Goal: Transaction & Acquisition: Purchase product/service

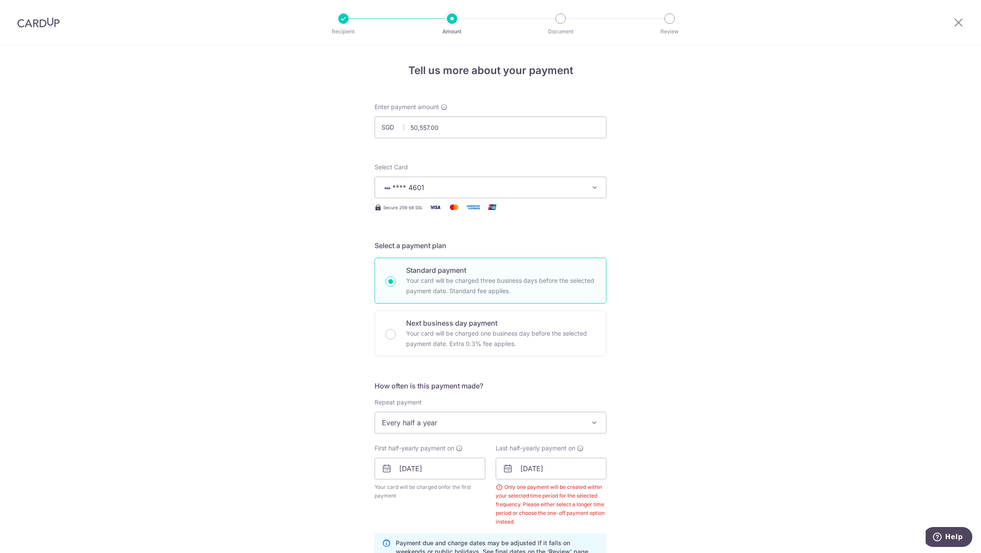
scroll to position [349, 0]
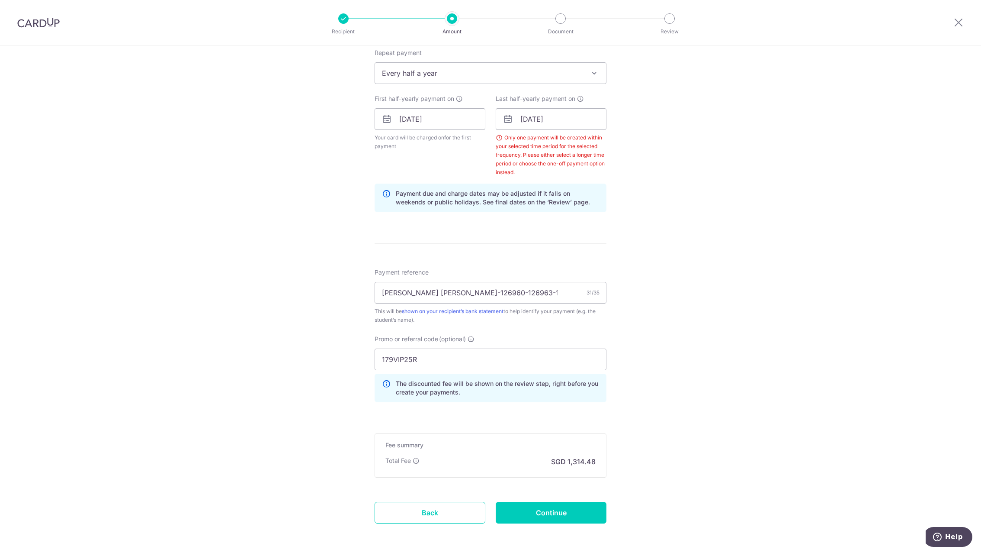
click at [460, 72] on span "Every half a year" at bounding box center [490, 73] width 231 height 21
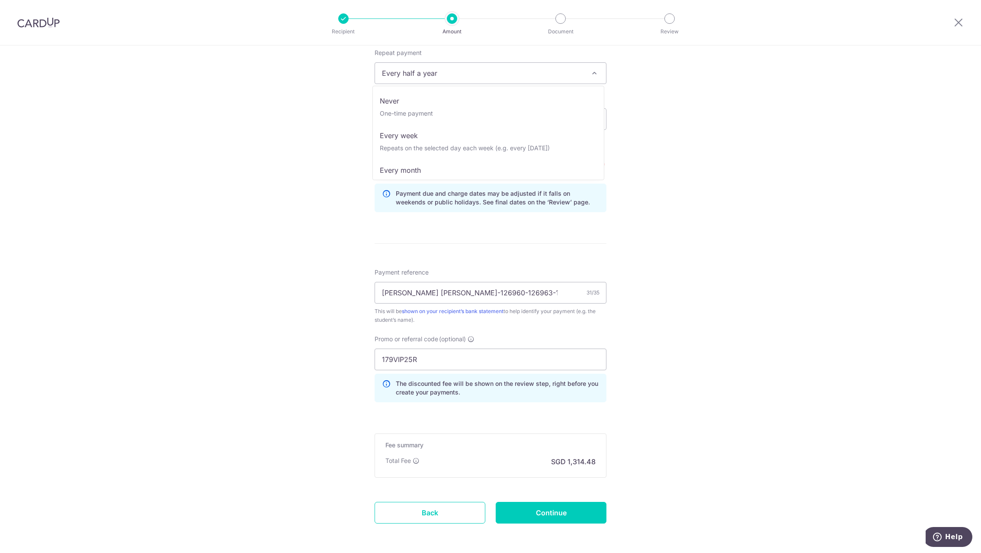
scroll to position [87, 0]
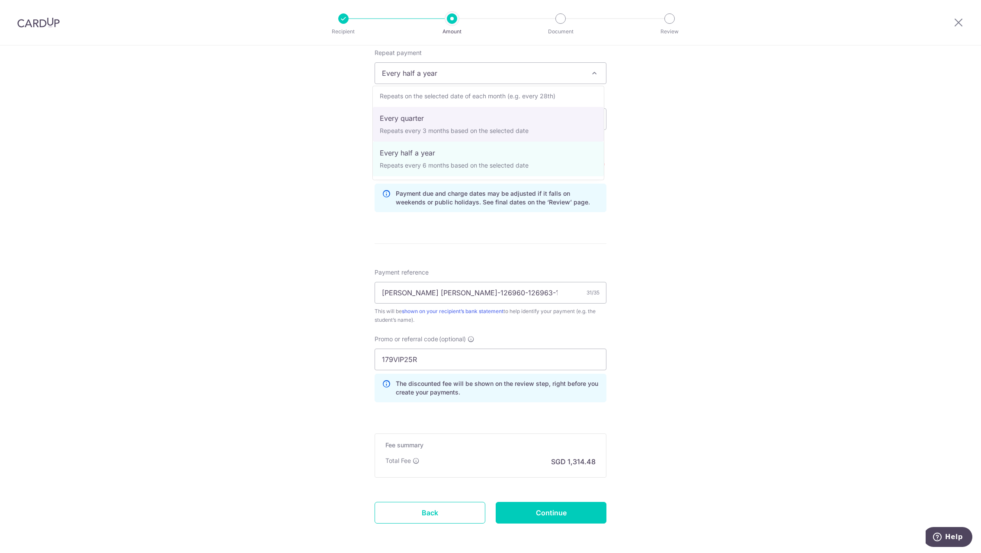
select select "4"
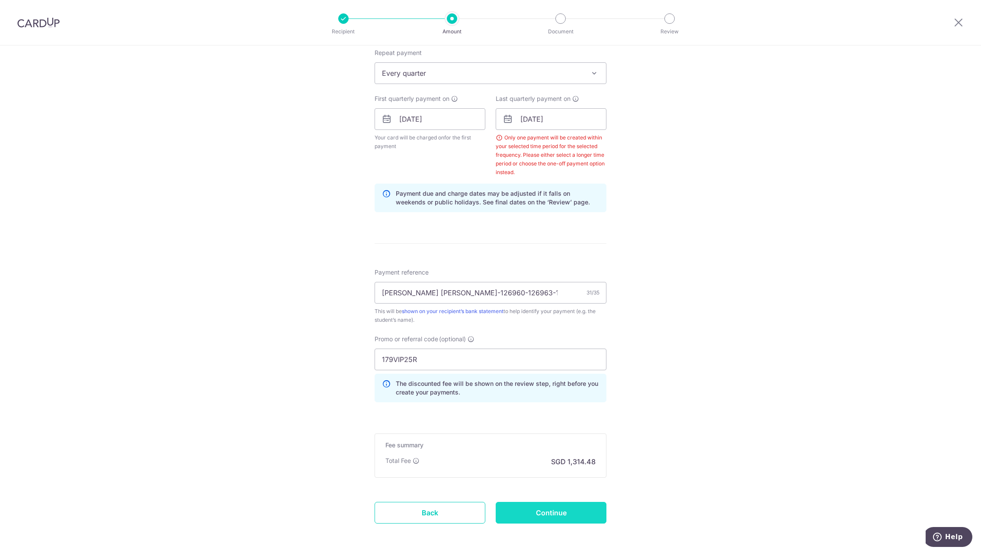
click at [548, 513] on input "Continue" at bounding box center [551, 512] width 111 height 22
type input "Update Schedule"
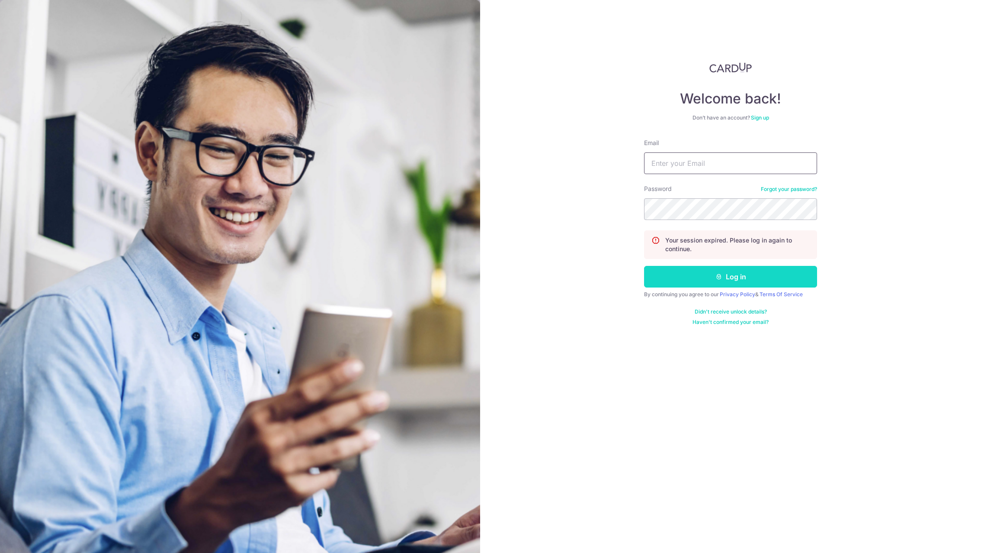
type input "brianripa@gmail.com"
click at [729, 272] on button "Log in" at bounding box center [730, 277] width 173 height 22
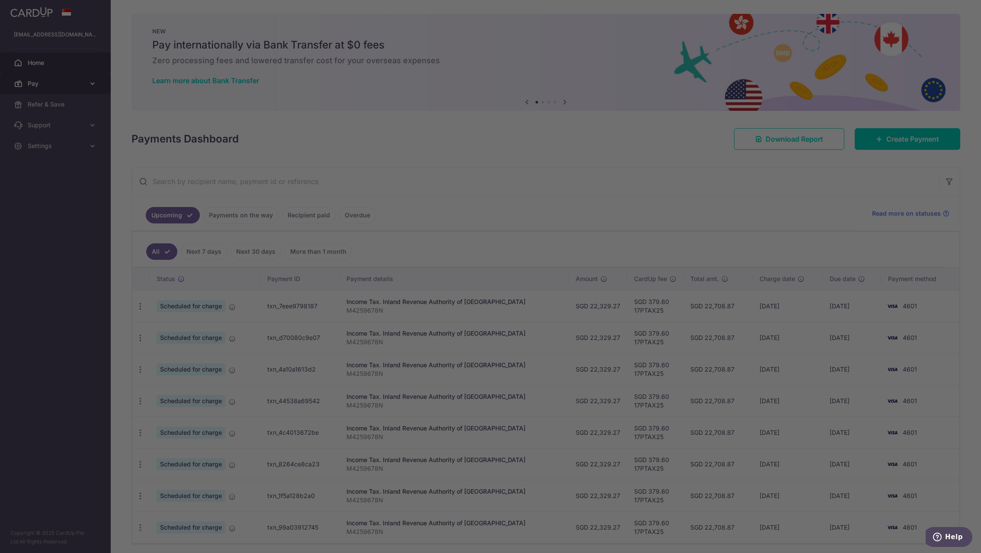
click at [67, 79] on div at bounding box center [495, 279] width 991 height 558
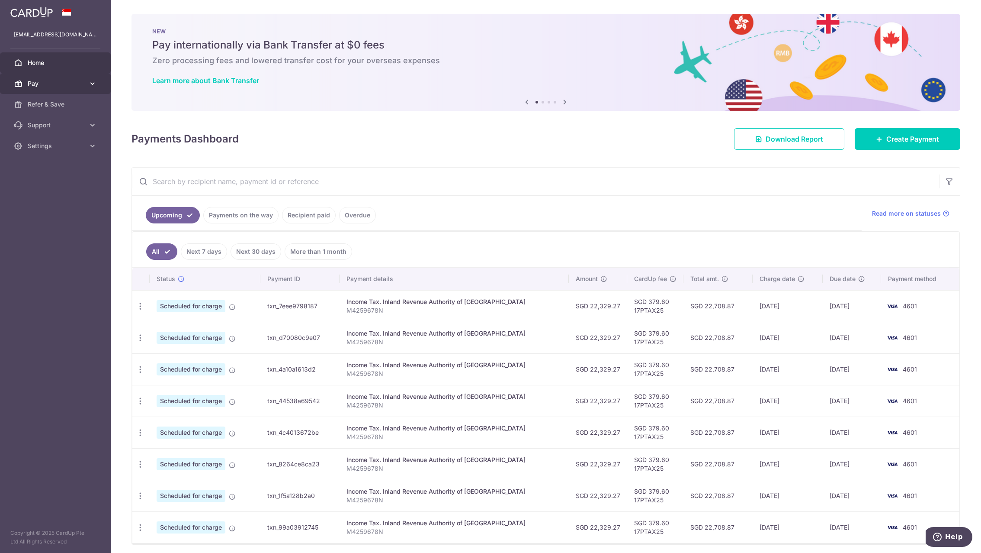
click at [70, 89] on link "Pay" at bounding box center [55, 83] width 111 height 21
click at [45, 103] on span "Payments" at bounding box center [56, 104] width 57 height 9
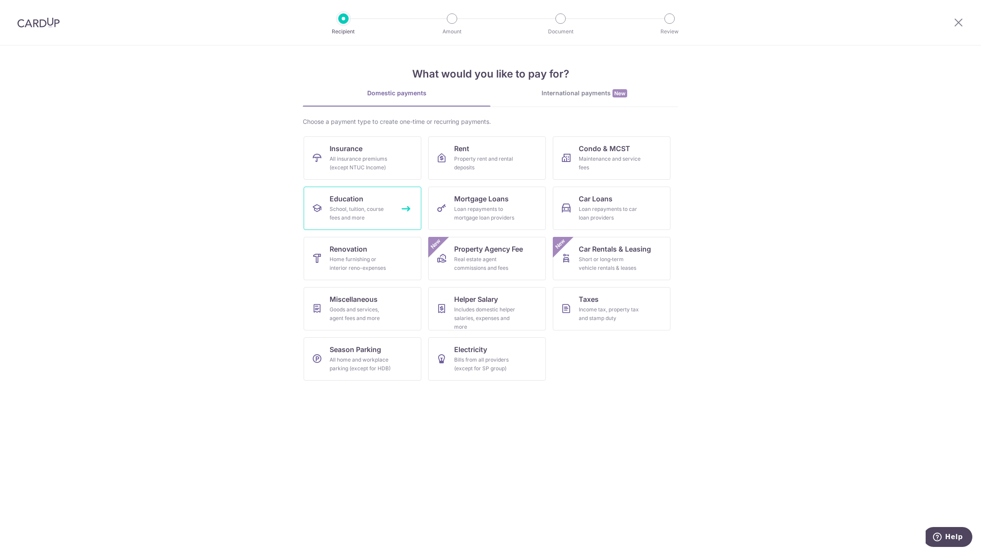
click at [370, 203] on link "Education School, tuition, course fees and more" at bounding box center [363, 207] width 118 height 43
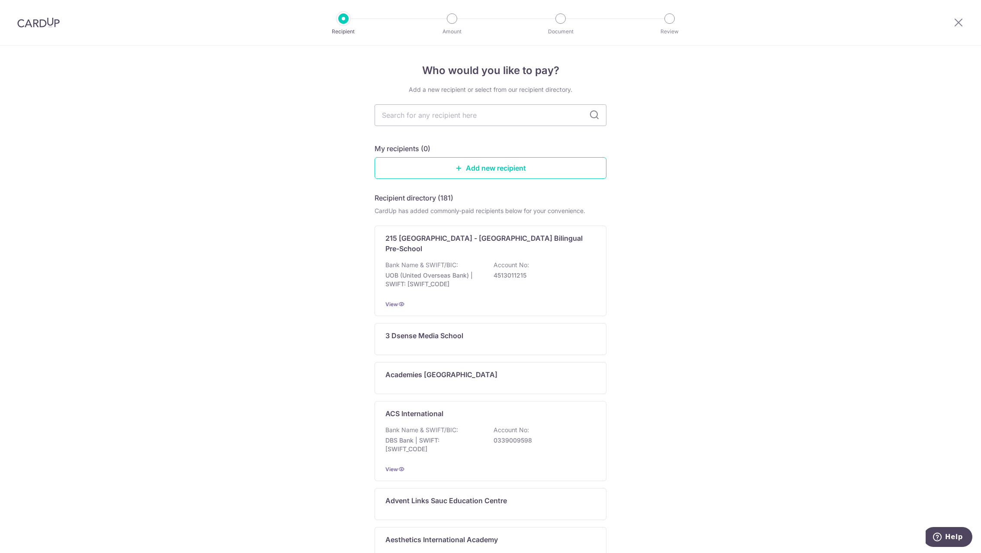
click at [38, 31] on div at bounding box center [38, 22] width 77 height 45
click at [32, 25] on img at bounding box center [38, 22] width 42 height 10
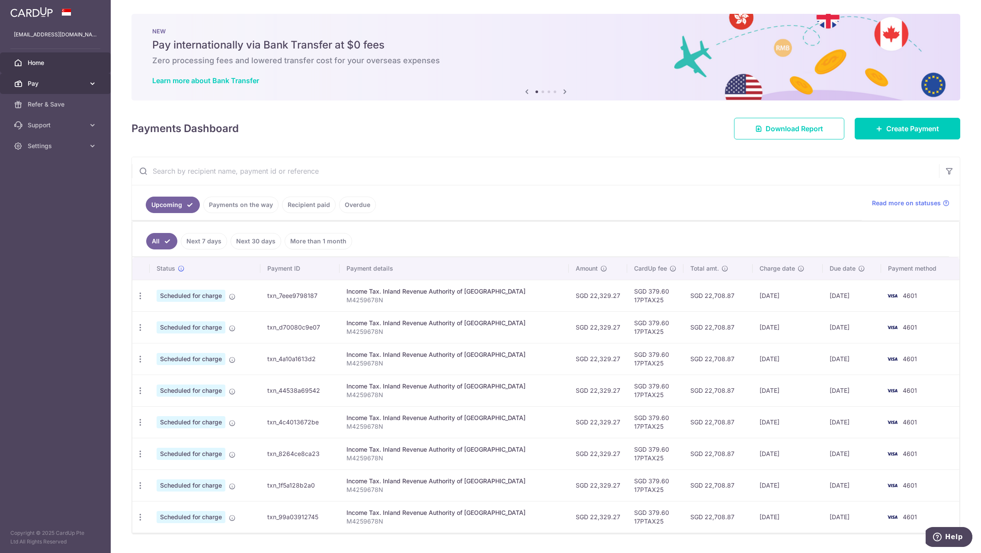
click at [55, 80] on span "Pay" at bounding box center [56, 83] width 57 height 9
click at [34, 105] on span "Payments" at bounding box center [56, 104] width 57 height 9
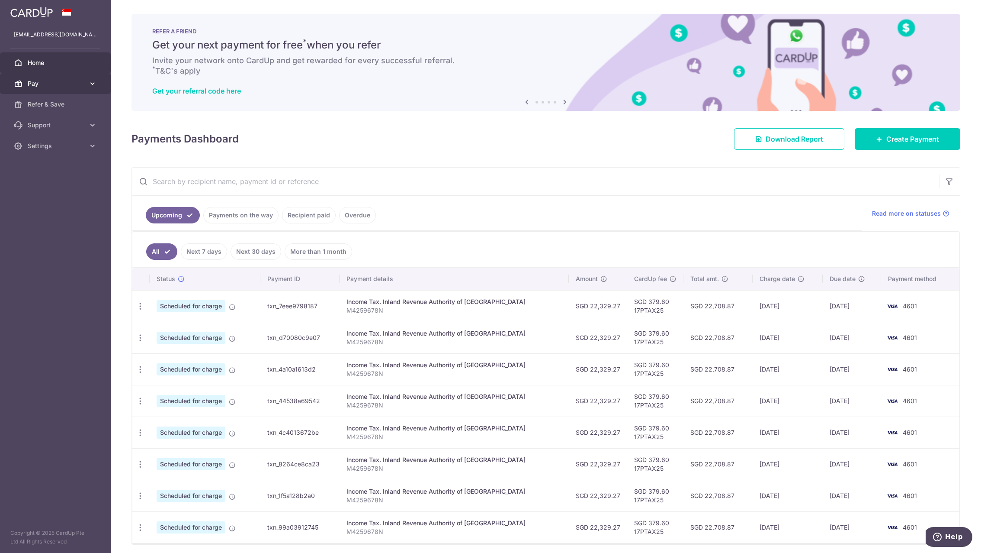
click at [40, 83] on span "Pay" at bounding box center [56, 83] width 57 height 9
click at [42, 144] on span "Cards" at bounding box center [56, 145] width 57 height 9
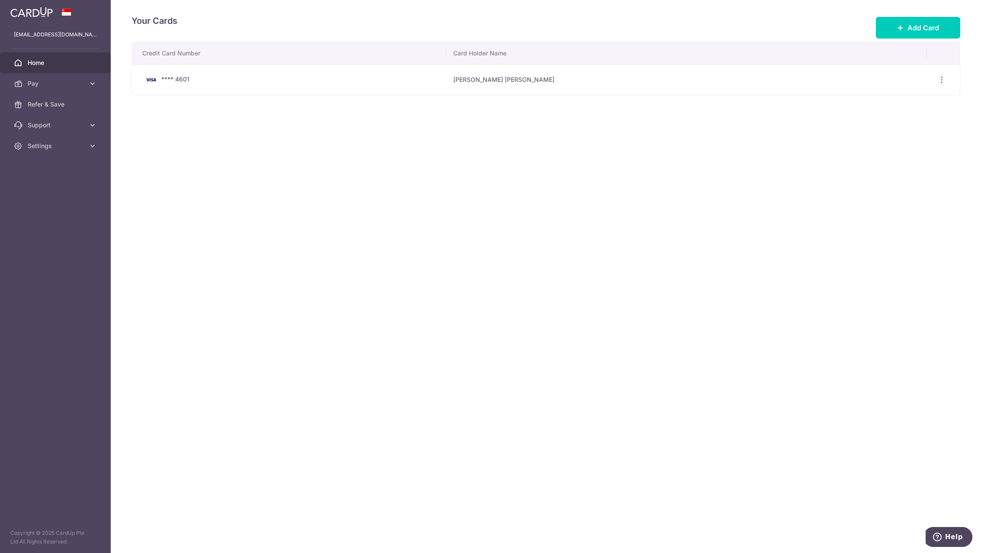
click at [37, 63] on span "Home" at bounding box center [56, 62] width 57 height 9
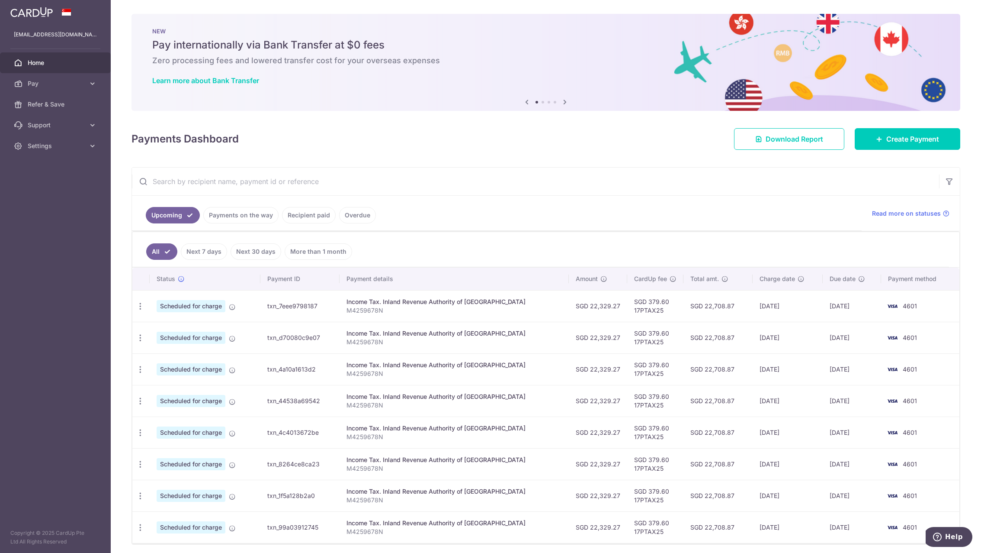
scroll to position [32, 0]
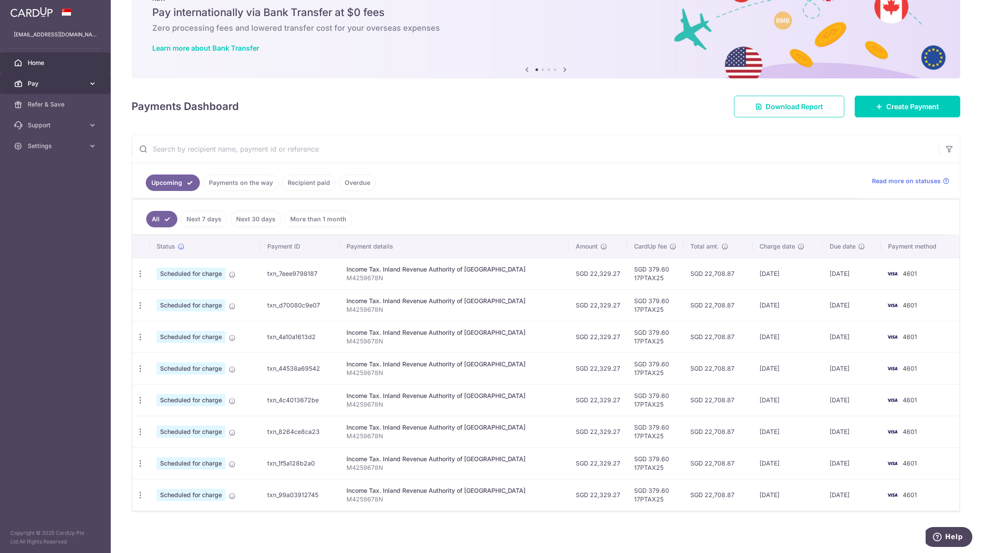
click at [40, 80] on span "Pay" at bounding box center [56, 83] width 57 height 9
click at [39, 102] on span "Payments" at bounding box center [56, 104] width 57 height 9
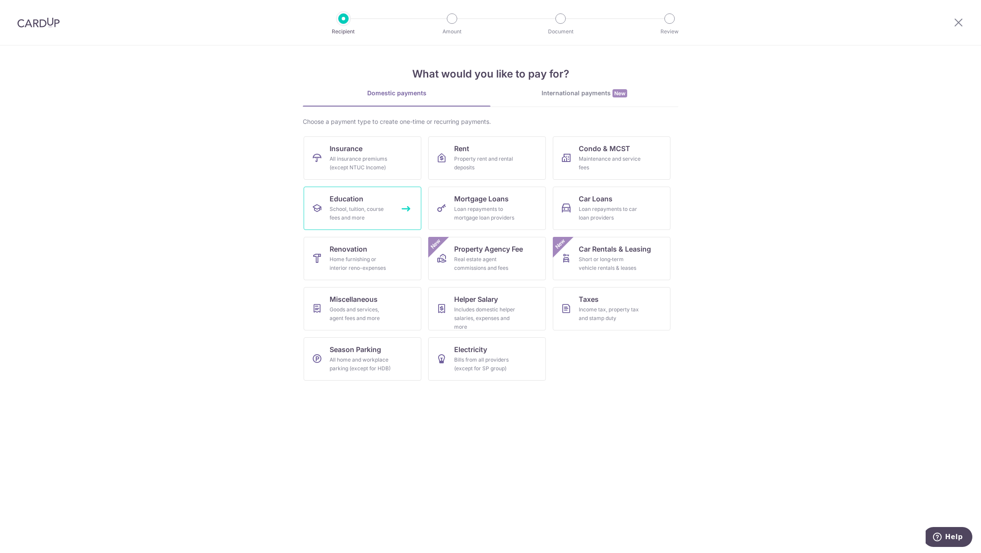
click at [344, 204] on link "Education School, tuition, course fees and more" at bounding box center [363, 207] width 118 height 43
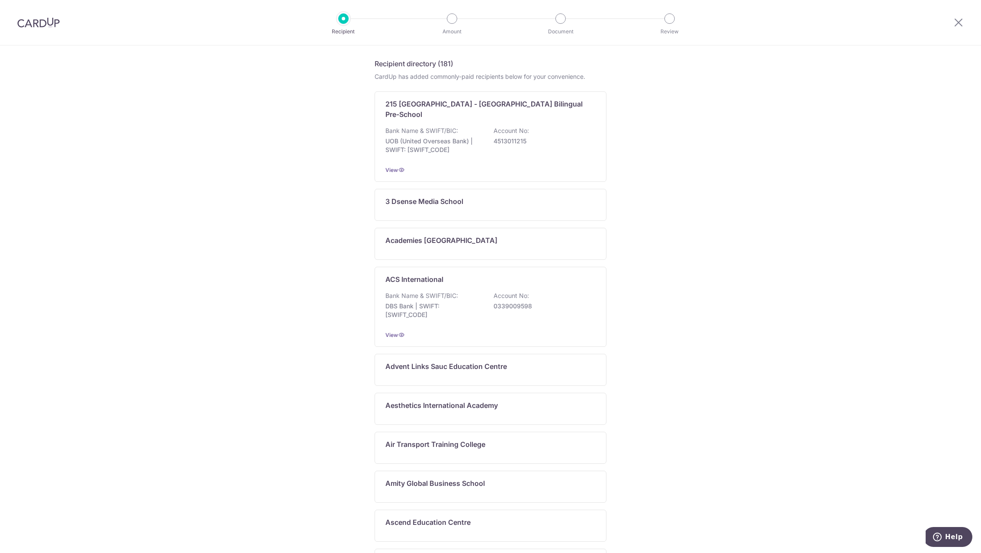
scroll to position [241, 0]
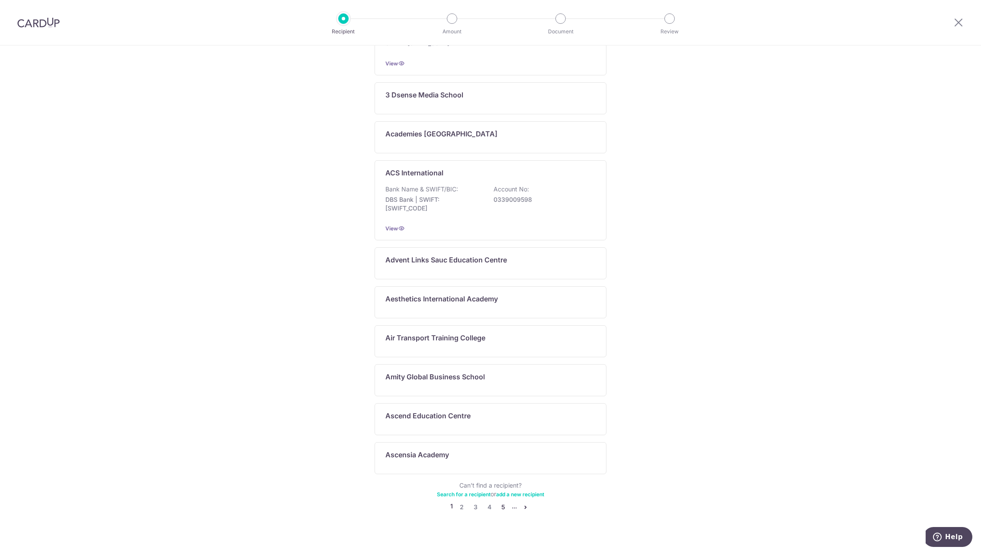
click at [498, 501] on link "5" at bounding box center [503, 506] width 10 height 10
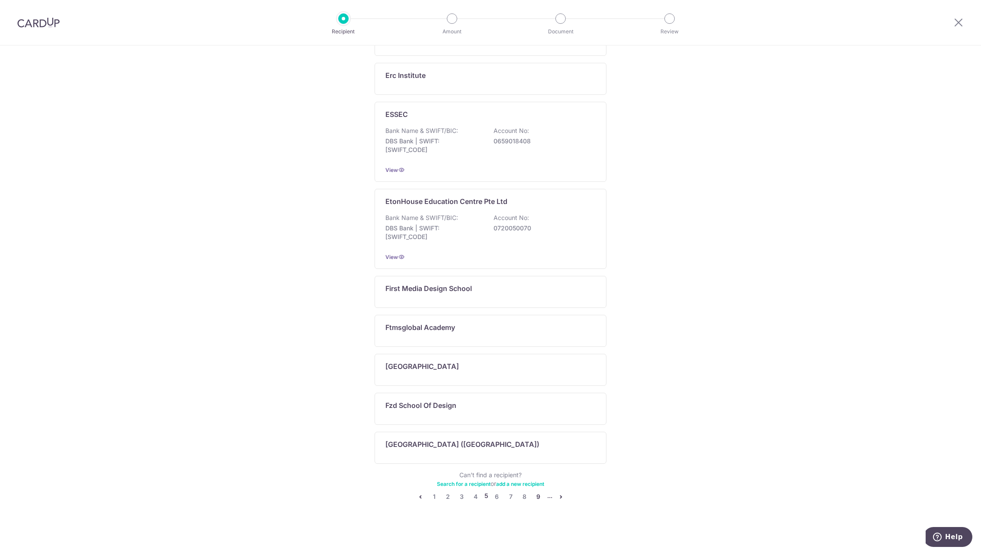
click at [534, 494] on link "9" at bounding box center [538, 496] width 10 height 10
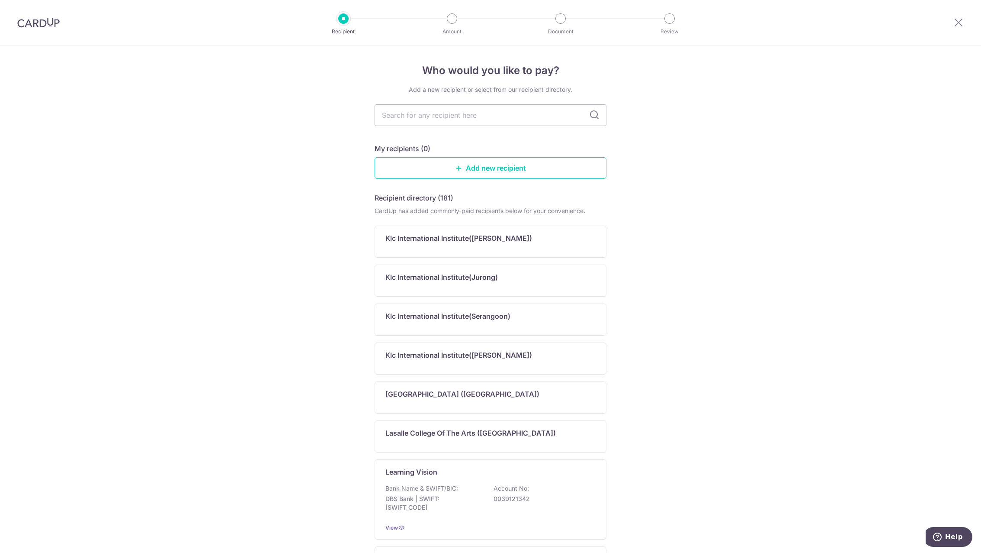
scroll to position [289, 0]
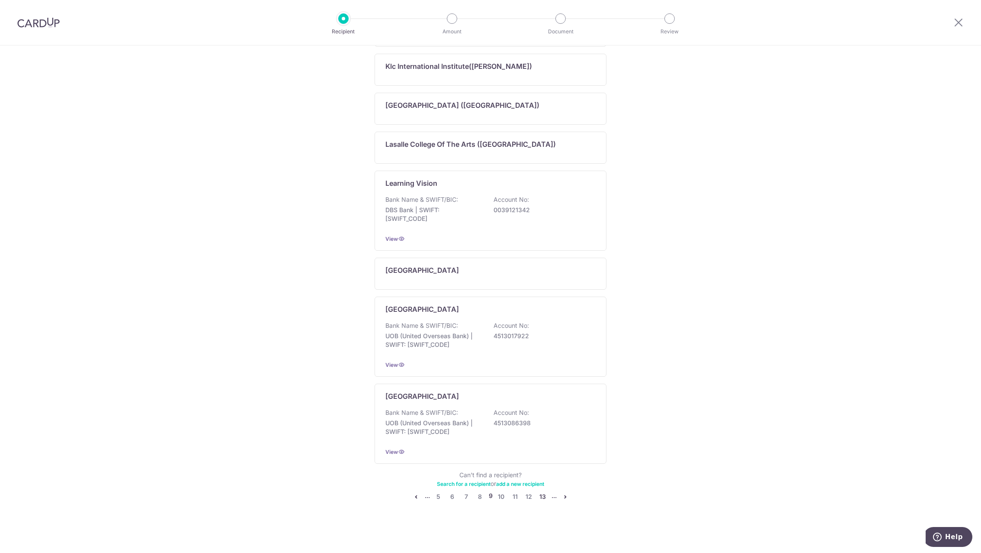
click at [543, 495] on link "13" at bounding box center [543, 496] width 10 height 10
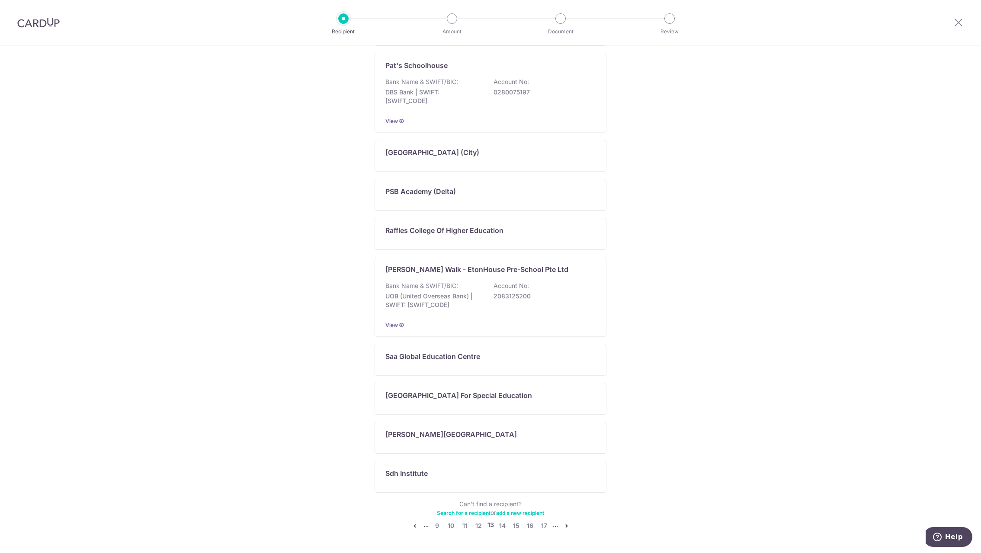
scroll to position [241, 0]
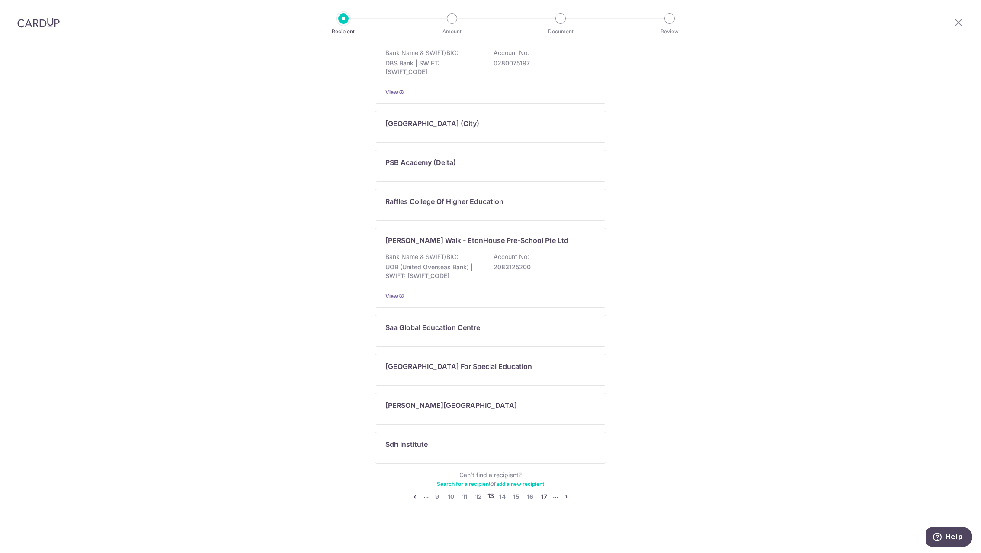
click at [543, 495] on link "17" at bounding box center [544, 496] width 10 height 10
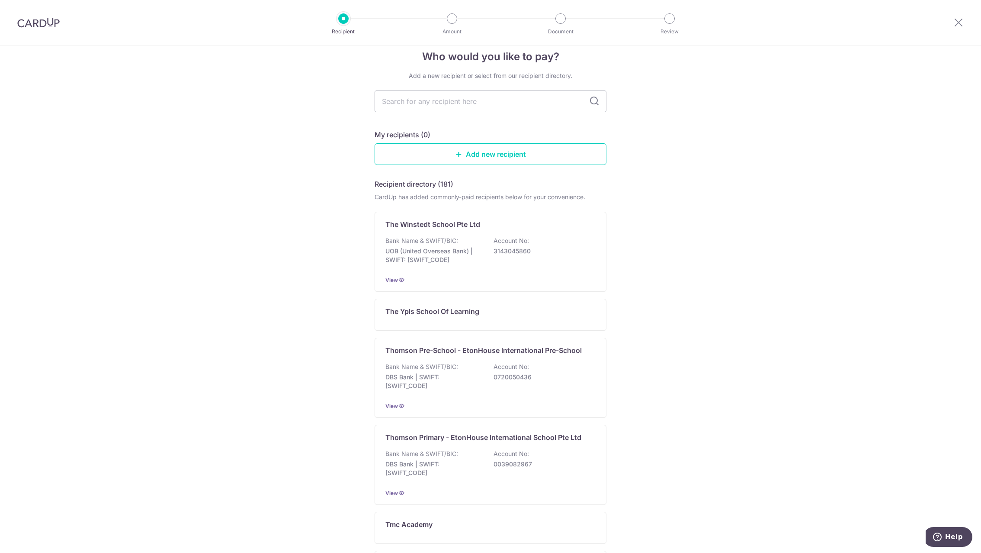
scroll to position [0, 0]
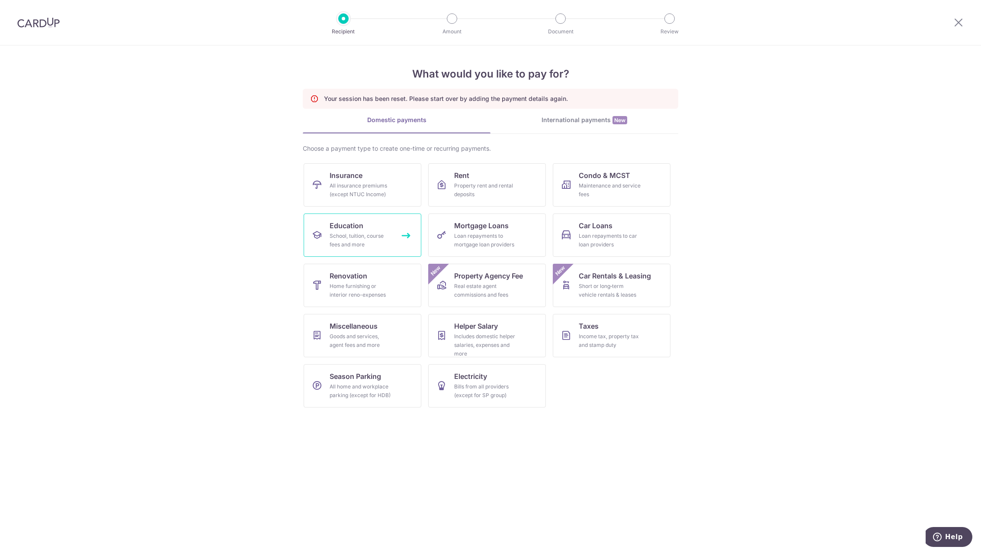
click at [356, 237] on div "School, tuition, course fees and more" at bounding box center [361, 239] width 62 height 17
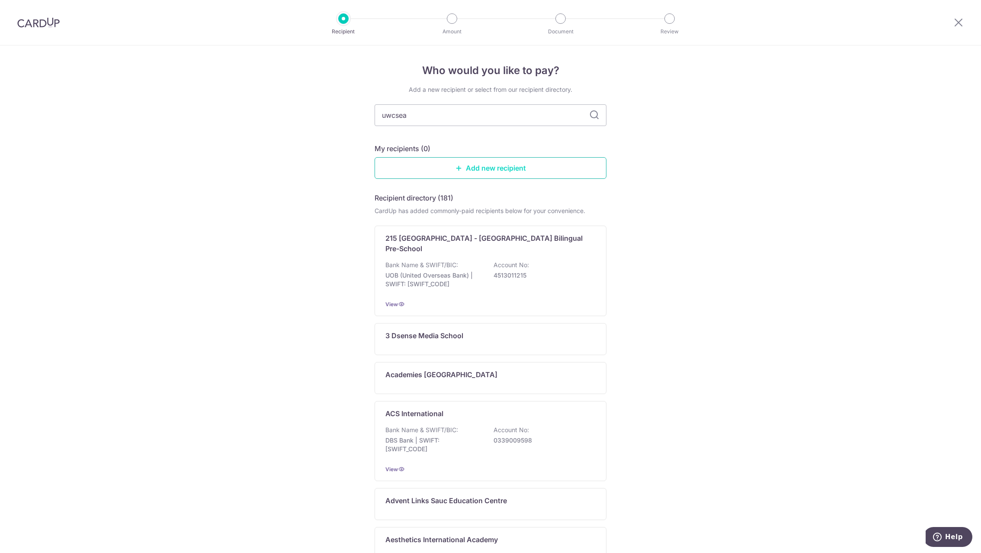
type input "uwcsea"
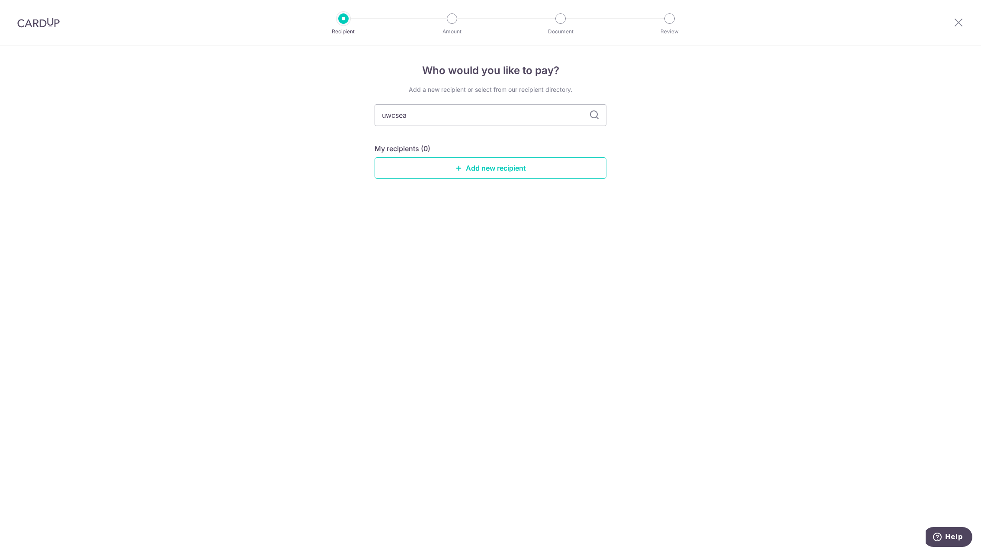
click at [593, 114] on icon at bounding box center [594, 115] width 10 height 10
click at [465, 121] on input "uwcsea" at bounding box center [491, 115] width 232 height 22
type input "united world"
click at [591, 118] on icon at bounding box center [594, 115] width 10 height 10
click at [526, 90] on div "Add a new recipient or select from our recipient directory." at bounding box center [491, 89] width 232 height 9
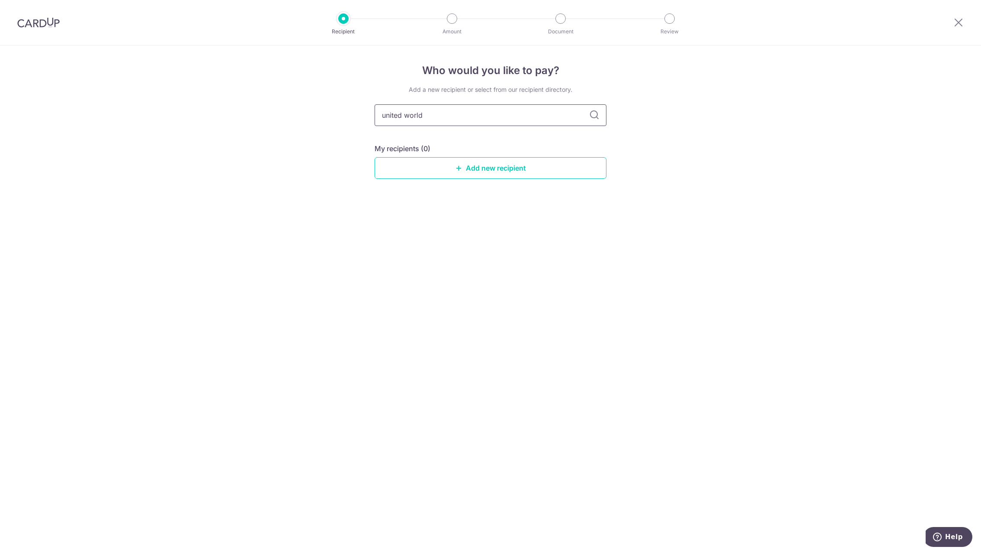
drag, startPoint x: 438, startPoint y: 112, endPoint x: 327, endPoint y: 128, distance: 112.3
click at [327, 128] on div "Who would you like to pay? Add a new recipient or select from our recipient dir…" at bounding box center [490, 298] width 981 height 507
type input "uwc"
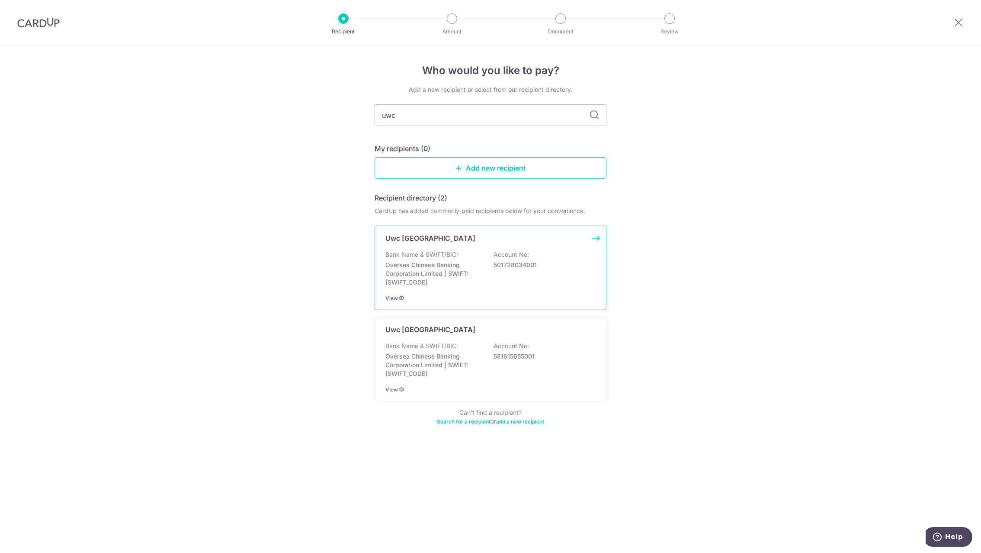
click at [443, 255] on p "Bank Name & SWIFT/BIC:" at bounding box center [422, 254] width 73 height 9
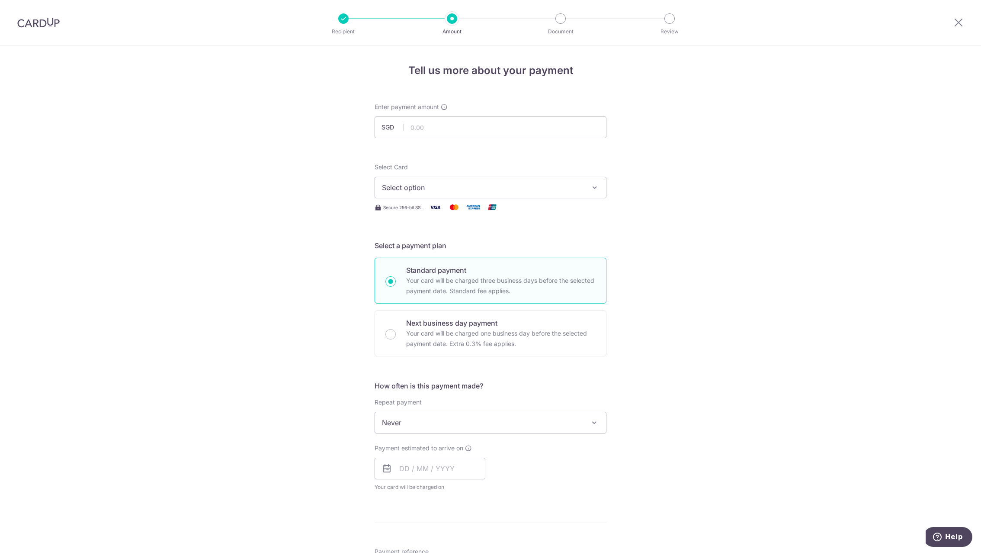
click at [473, 192] on span "Select option" at bounding box center [483, 187] width 202 height 10
click at [425, 247] on span "**** 4601" at bounding box center [419, 249] width 32 height 10
click at [431, 128] on input "text" at bounding box center [491, 127] width 232 height 22
click at [559, 99] on div "Tell us more about your payment Enter payment amount SGD Select Card **** 4601 …" at bounding box center [491, 425] width 232 height 725
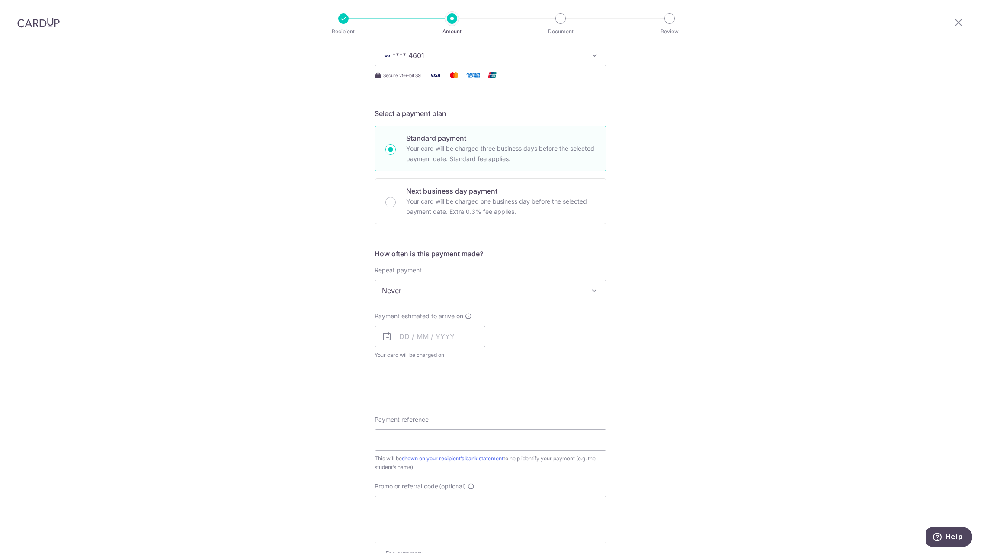
scroll to position [135, 0]
click at [417, 434] on input "Payment reference" at bounding box center [491, 436] width 232 height 22
paste input "[PERSON_NAME] [PERSON_NAME]-126960-126963-126964"
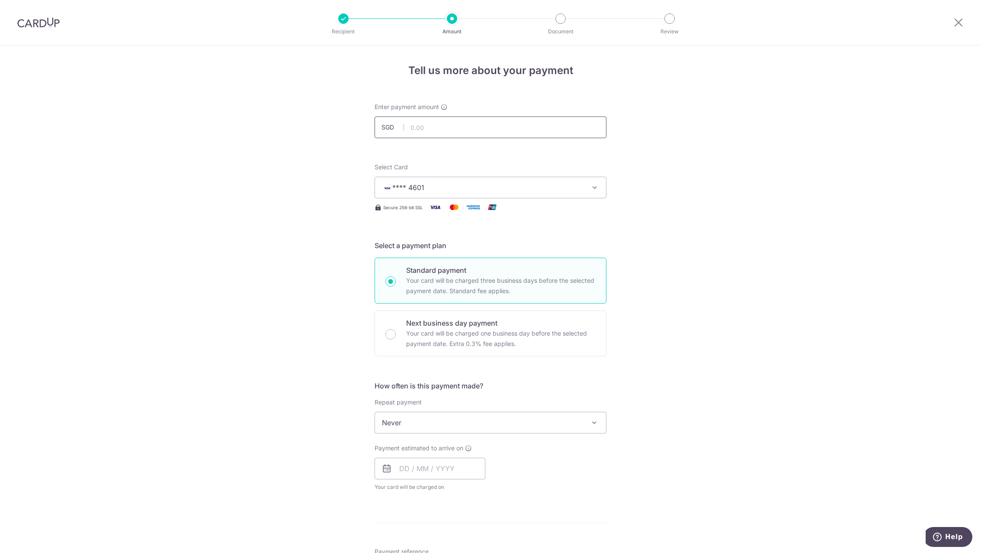
type input "[PERSON_NAME] [PERSON_NAME]-126960-126963-126964"
click at [440, 123] on input "text" at bounding box center [491, 127] width 232 height 22
click at [604, 147] on div "Tell us more about your payment Enter payment amount SGD 50557 Select Card ****…" at bounding box center [490, 436] width 981 height 783
type input "50,557.00"
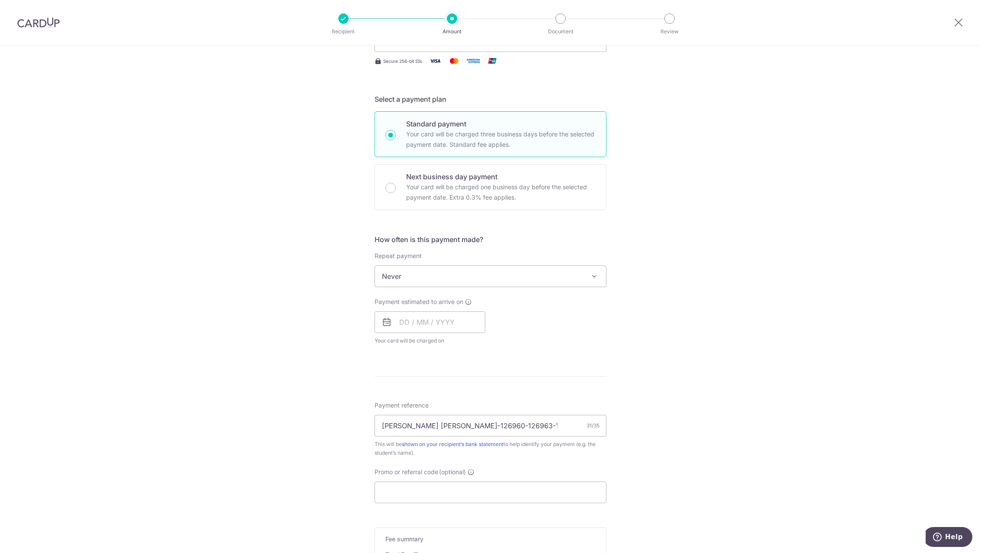
click at [468, 276] on span "Never" at bounding box center [490, 276] width 231 height 21
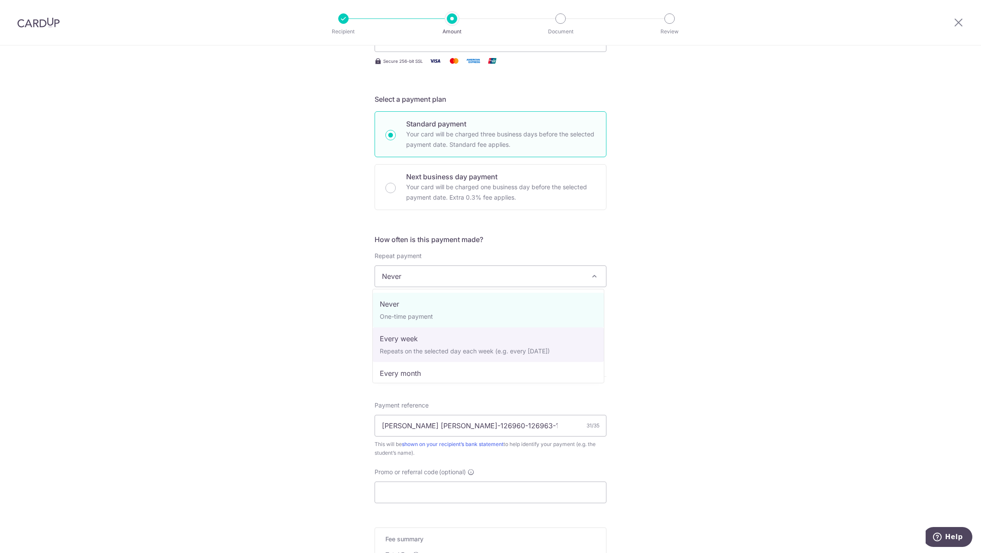
scroll to position [87, 0]
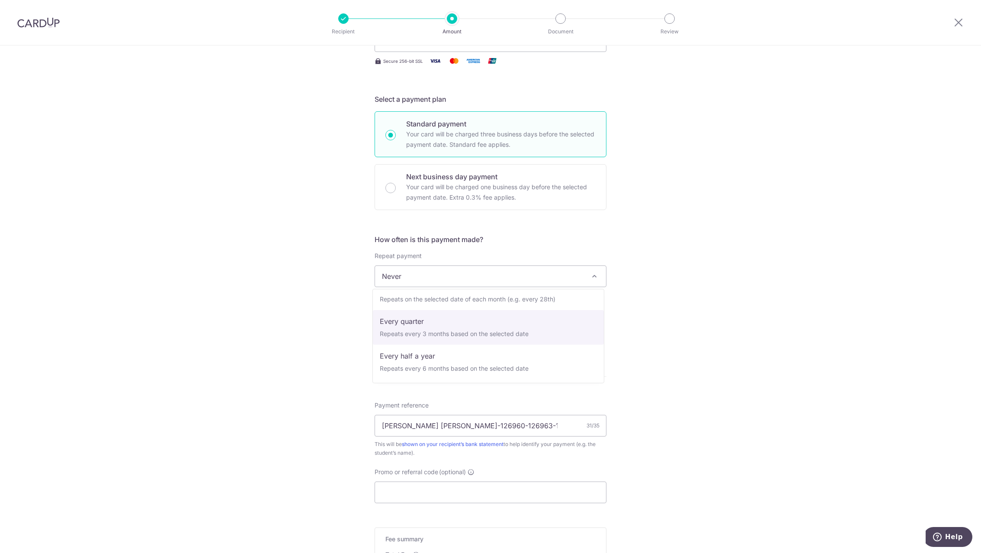
select select "4"
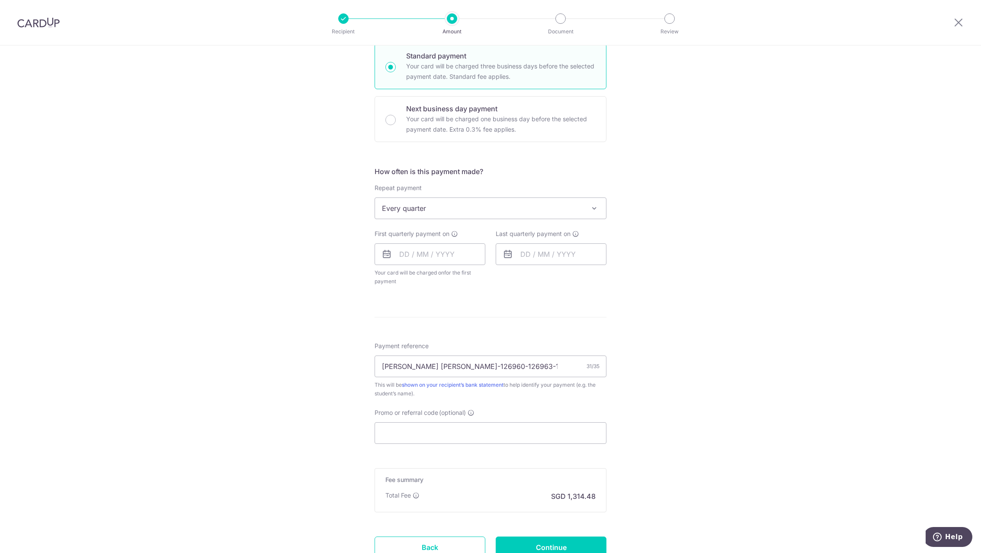
scroll to position [215, 0]
click at [562, 254] on input "text" at bounding box center [551, 253] width 111 height 22
click at [451, 253] on input "text" at bounding box center [430, 253] width 111 height 22
click at [408, 364] on link "18" at bounding box center [410, 366] width 14 height 14
type input "[DATE]"
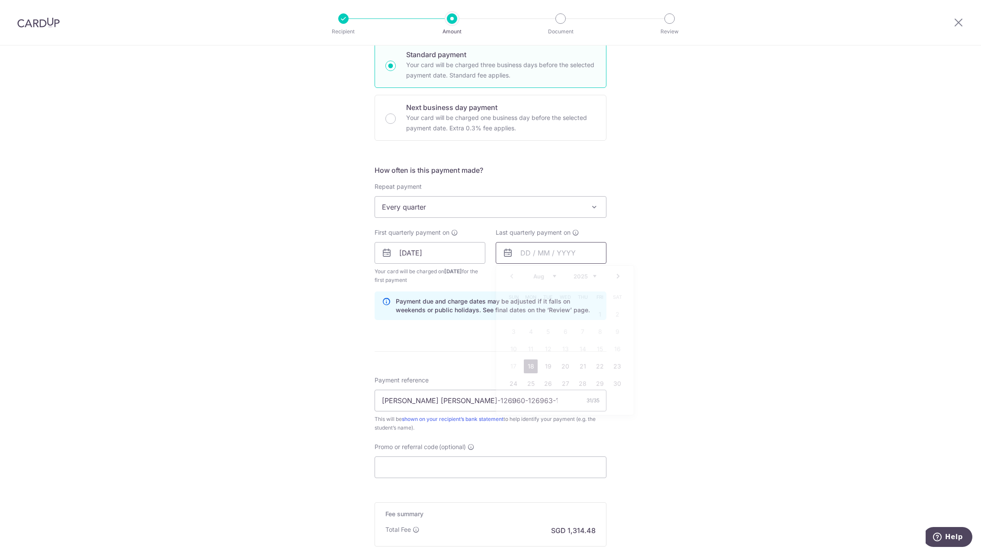
click at [552, 254] on input "text" at bounding box center [551, 253] width 111 height 22
click at [614, 277] on link "Next" at bounding box center [618, 276] width 10 height 10
click at [546, 365] on link "18" at bounding box center [548, 366] width 14 height 14
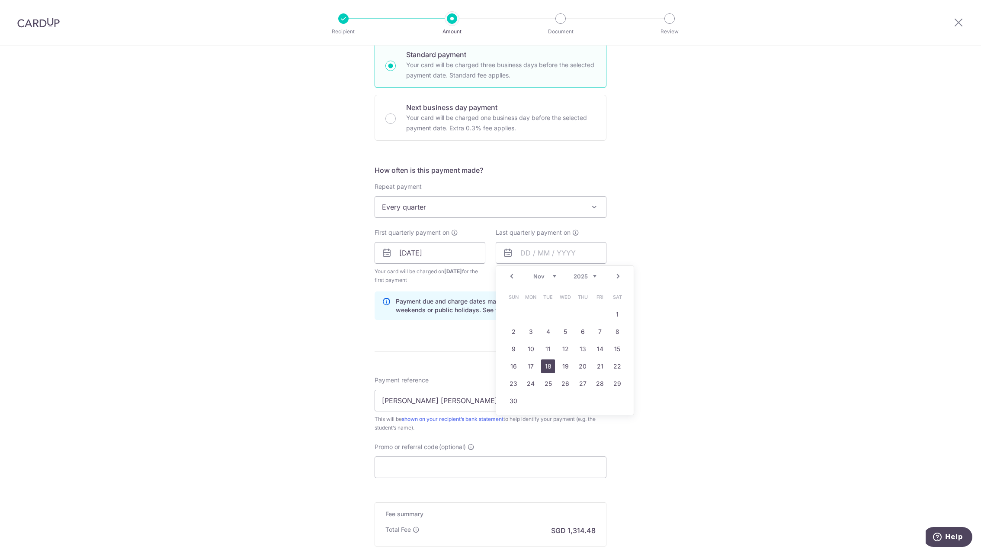
type input "[DATE]"
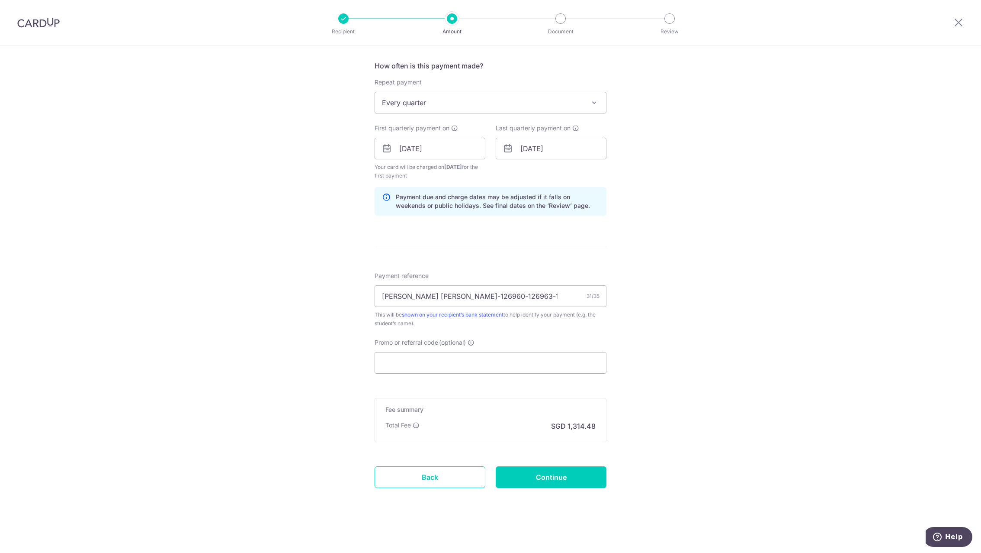
drag, startPoint x: 668, startPoint y: 388, endPoint x: 662, endPoint y: 393, distance: 7.4
click at [662, 393] on div "Tell us more about your payment Enter payment amount SGD 50,557.00 50557.00 Sel…" at bounding box center [490, 139] width 981 height 827
click at [483, 359] on input "Promo or referral code (optional)" at bounding box center [491, 363] width 232 height 22
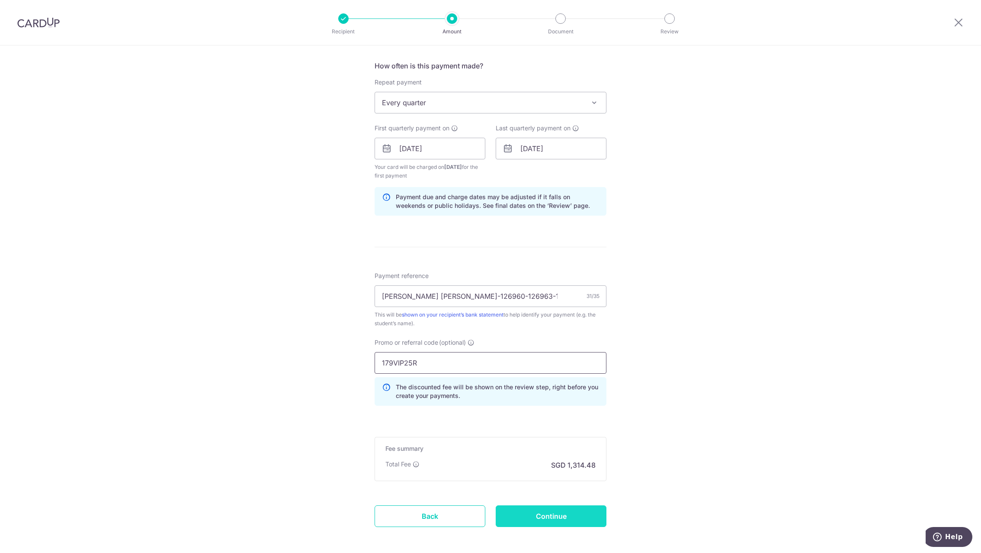
type input "179VIP25R"
click at [545, 511] on input "Continue" at bounding box center [551, 516] width 111 height 22
type input "Create Schedule"
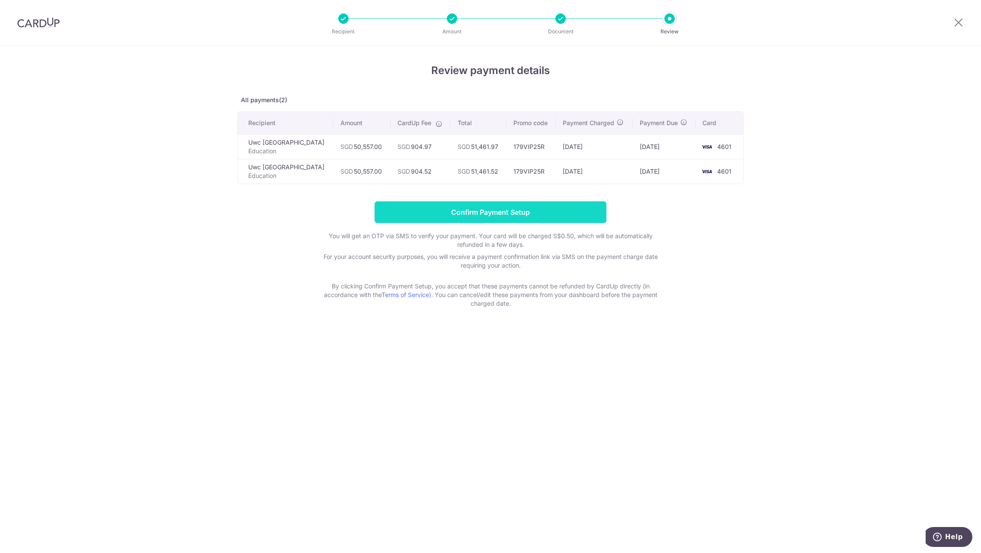
click at [511, 223] on input "Confirm Payment Setup" at bounding box center [491, 212] width 232 height 22
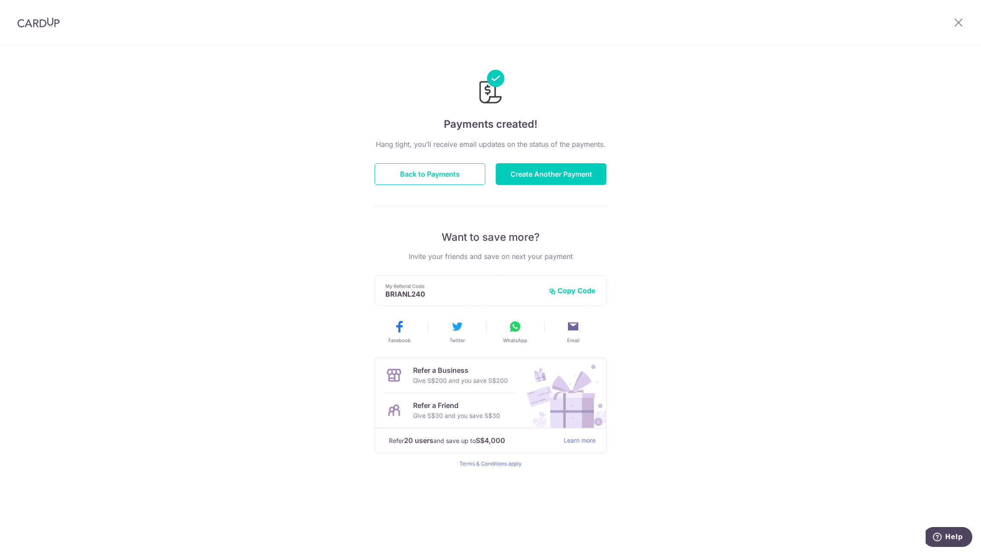
click at [435, 161] on div "Hang tight, you’ll receive email updates on the status of the payments. Back to…" at bounding box center [491, 303] width 232 height 328
drag, startPoint x: 431, startPoint y: 174, endPoint x: 435, endPoint y: 161, distance: 13.6
click at [435, 161] on div "Hang tight, you’ll receive email updates on the status of the payments. Back to…" at bounding box center [491, 303] width 232 height 328
click at [428, 173] on button "Back to Payments" at bounding box center [430, 174] width 111 height 22
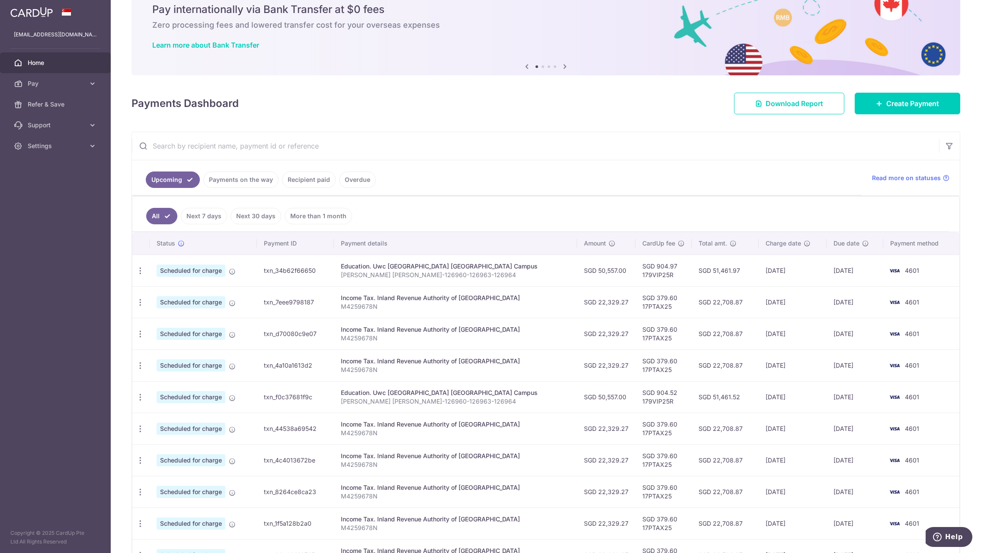
scroll to position [96, 0]
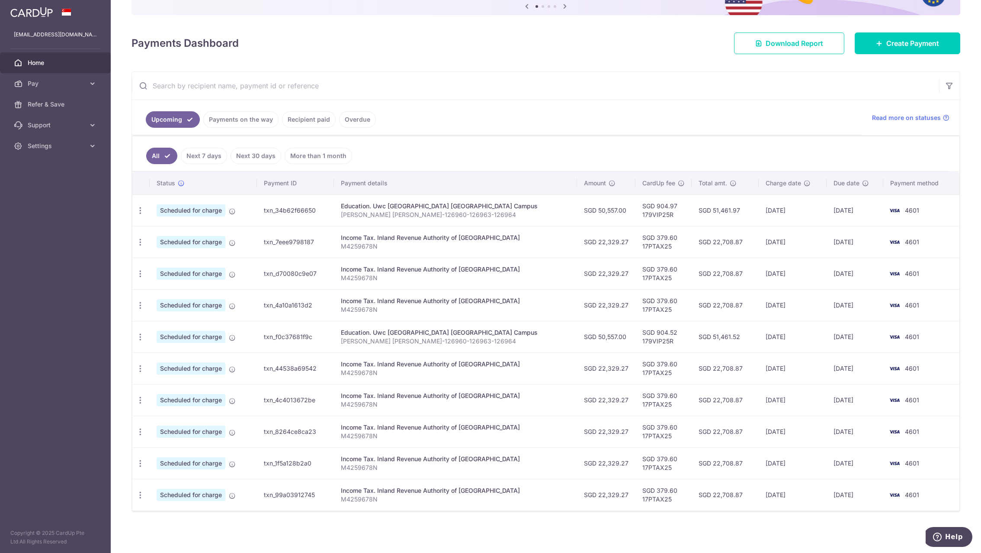
click at [251, 121] on link "Payments on the way" at bounding box center [240, 119] width 75 height 16
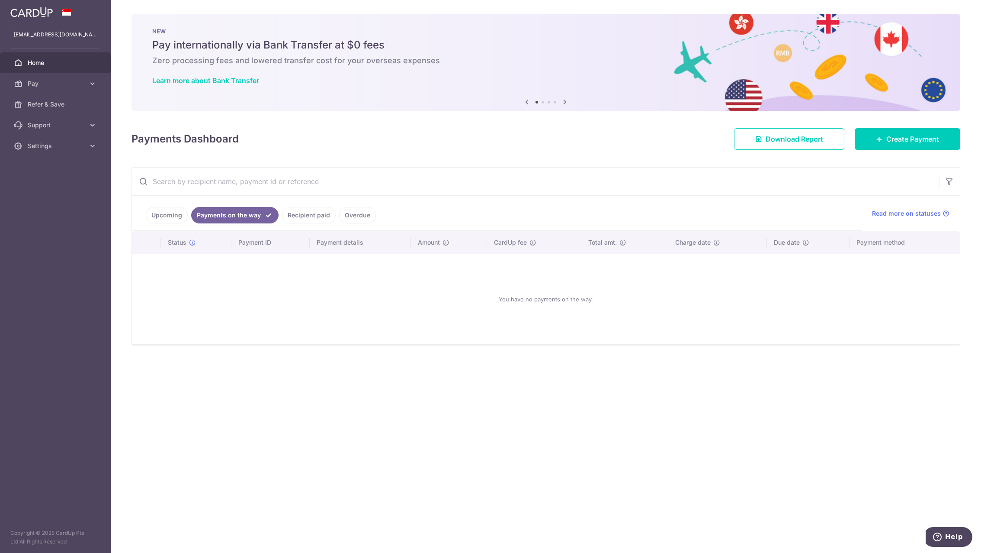
click at [296, 216] on link "Recipient paid" at bounding box center [309, 215] width 54 height 16
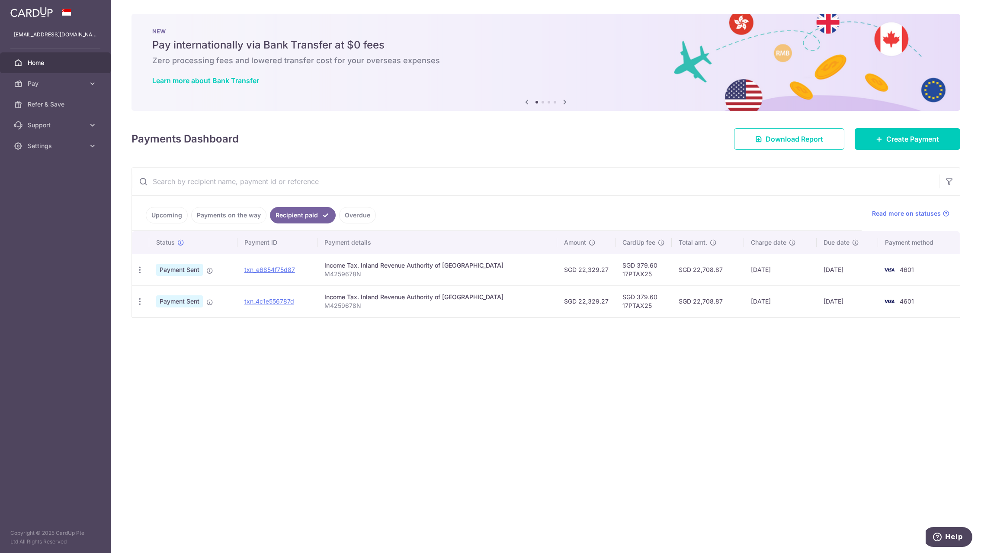
click at [171, 215] on link "Upcoming" at bounding box center [167, 215] width 42 height 16
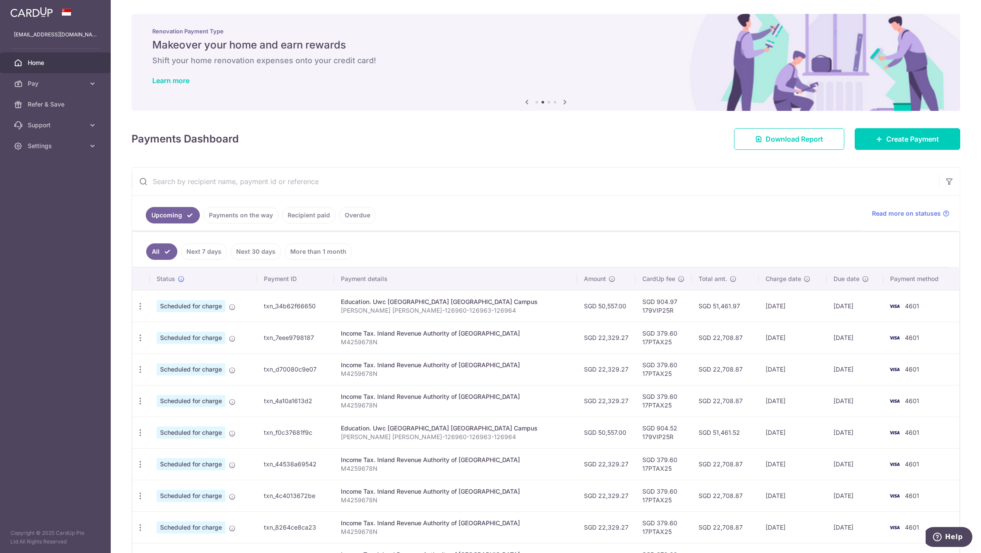
click at [242, 220] on link "Payments on the way" at bounding box center [240, 215] width 75 height 16
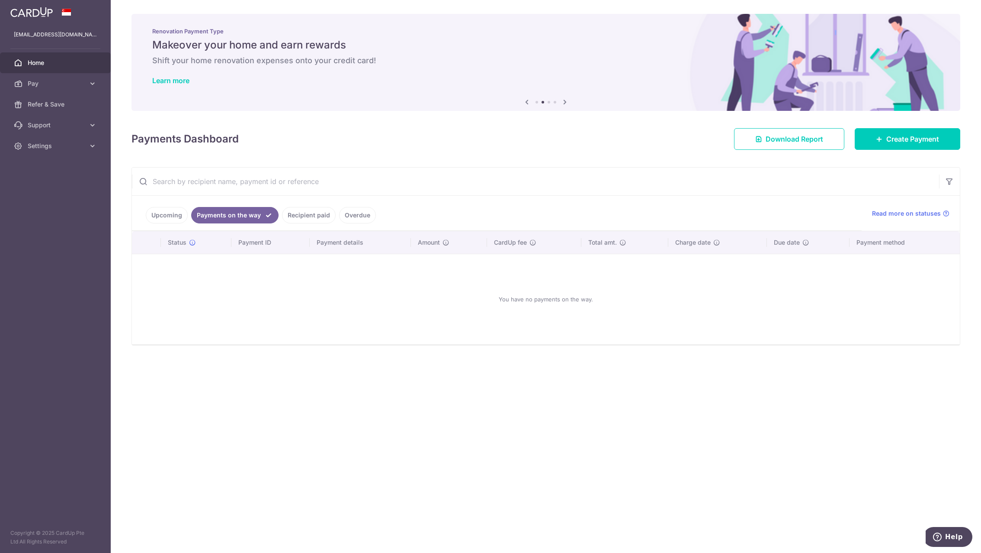
click at [292, 220] on link "Recipient paid" at bounding box center [309, 215] width 54 height 16
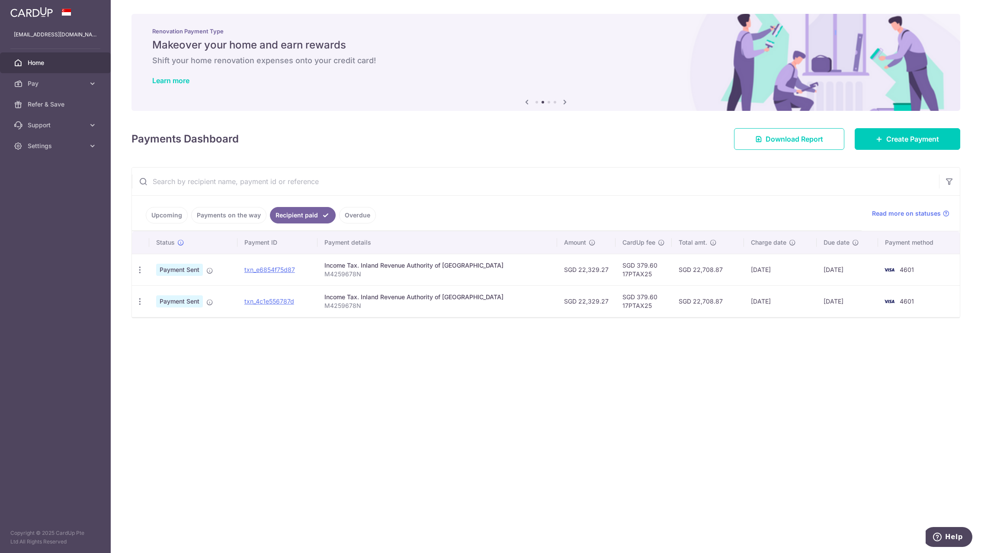
click at [171, 211] on link "Upcoming" at bounding box center [167, 215] width 42 height 16
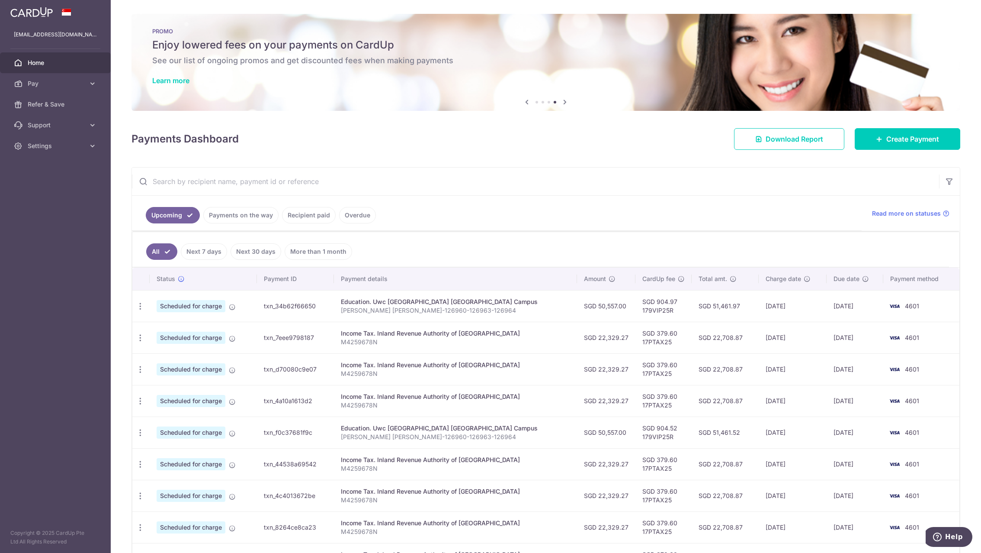
click at [35, 61] on span "Home" at bounding box center [56, 62] width 57 height 9
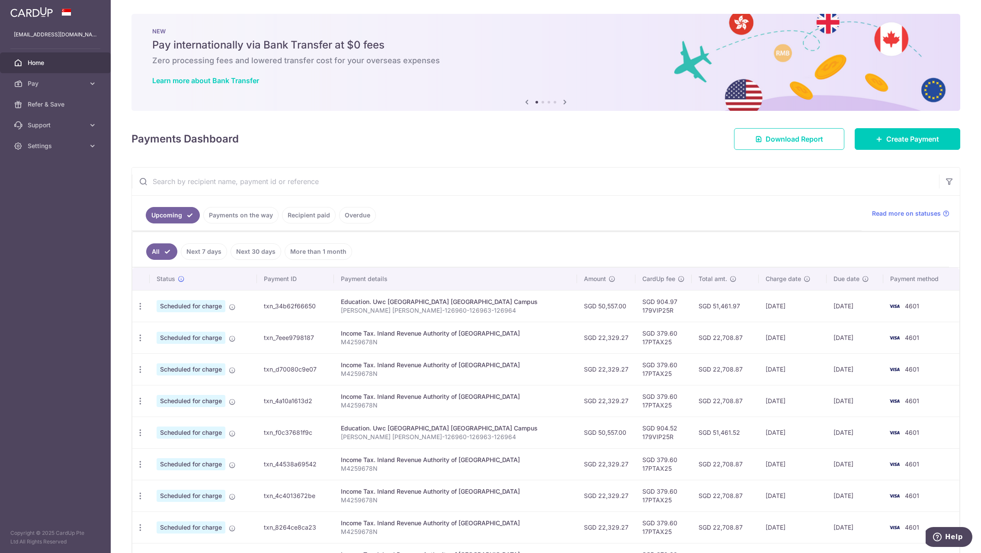
click at [563, 100] on icon at bounding box center [565, 101] width 10 height 11
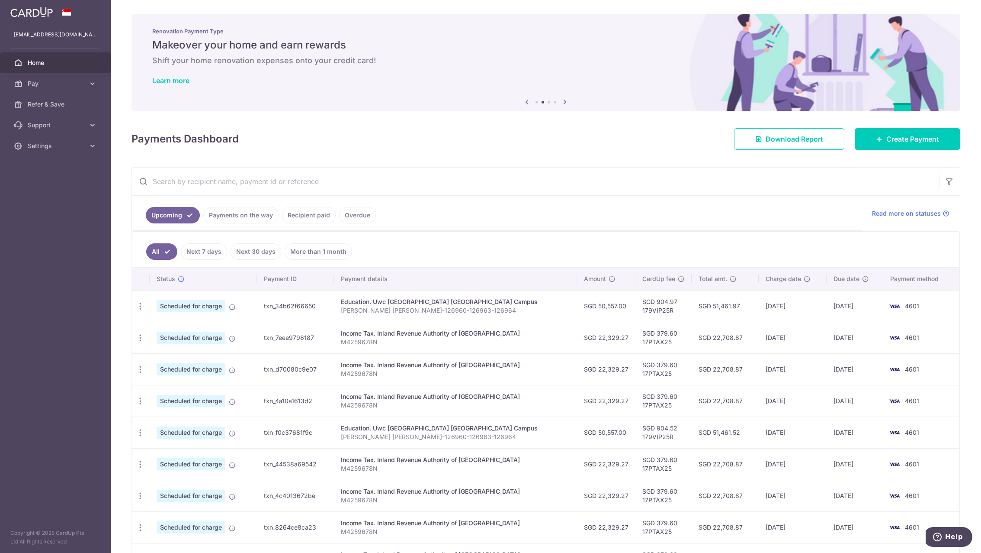
click at [563, 100] on icon at bounding box center [565, 101] width 10 height 11
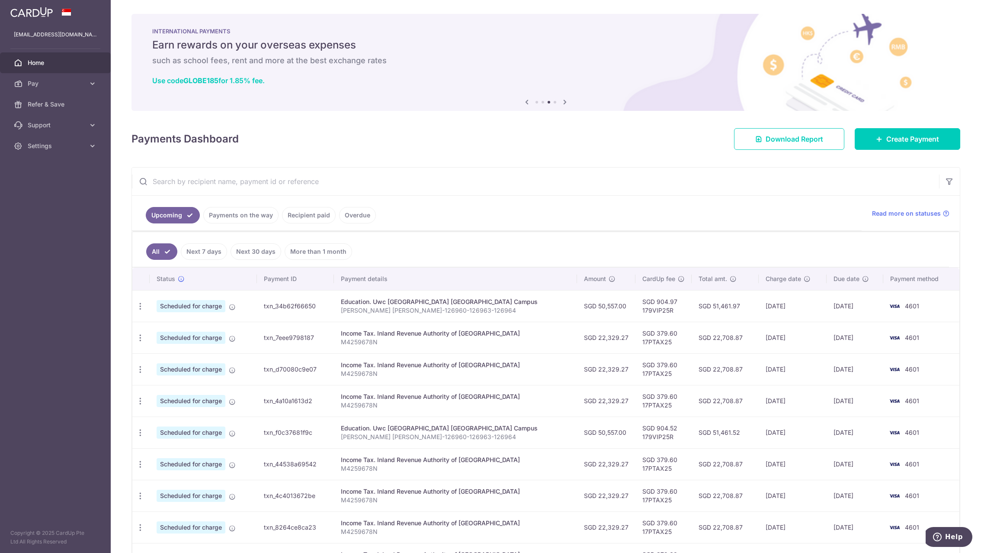
click at [563, 100] on icon at bounding box center [565, 101] width 10 height 11
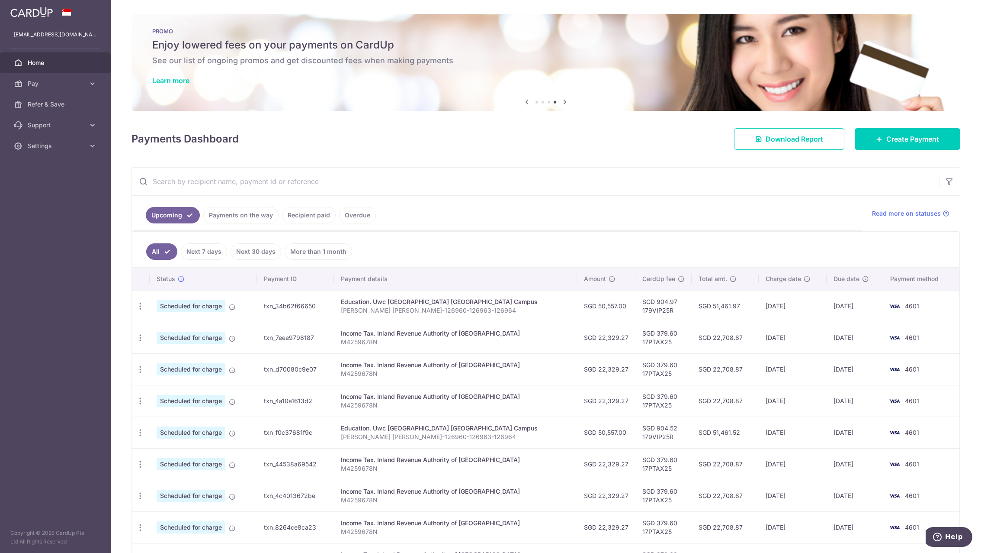
click at [524, 100] on icon at bounding box center [527, 101] width 10 height 11
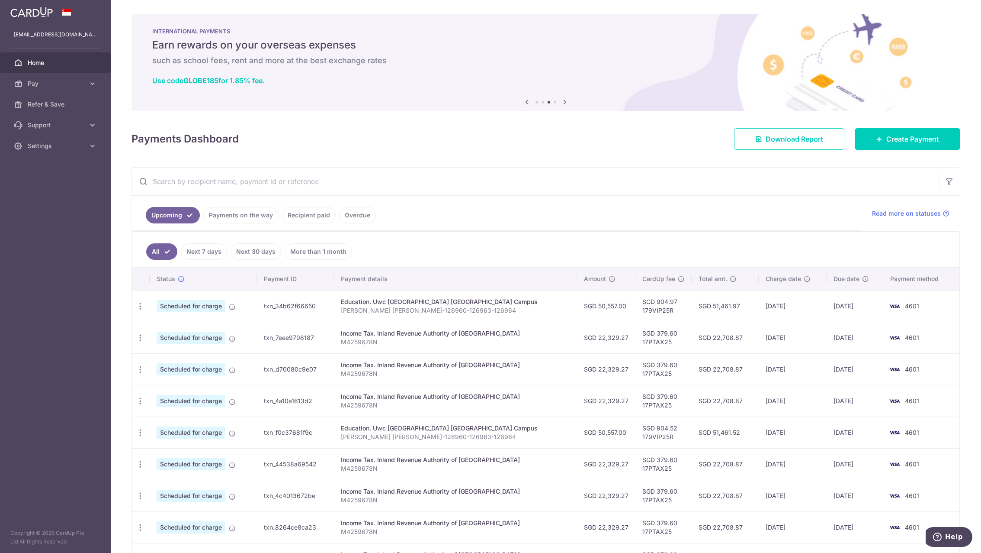
click at [562, 101] on icon at bounding box center [565, 101] width 10 height 11
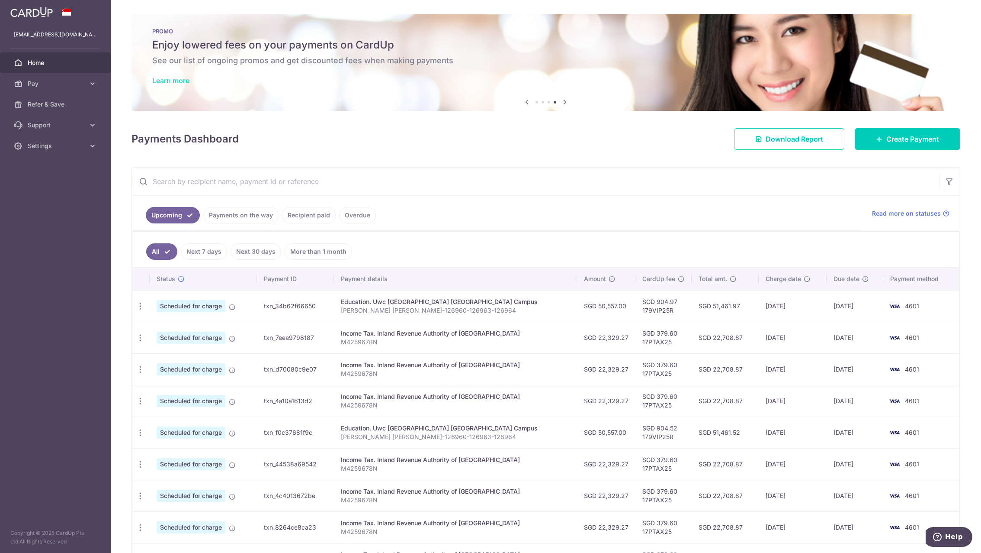
click at [171, 82] on link "Learn more" at bounding box center [170, 80] width 37 height 9
